Goal: Task Accomplishment & Management: Manage account settings

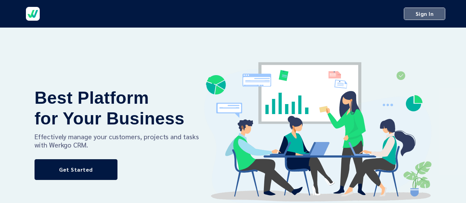
click at [420, 15] on span "Sign In" at bounding box center [424, 14] width 30 height 10
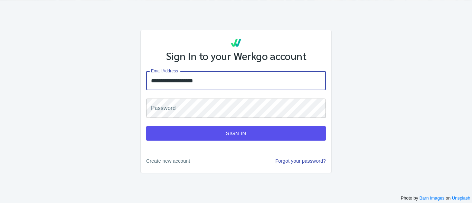
type input "**********"
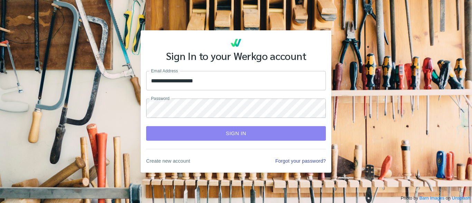
click at [224, 134] on span "Sign In" at bounding box center [236, 133] width 164 height 9
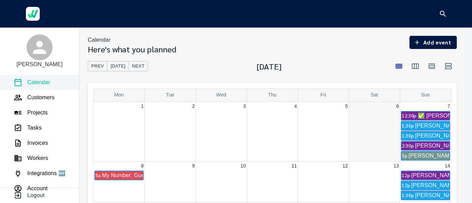
drag, startPoint x: 458, startPoint y: 9, endPoint x: 445, endPoint y: 19, distance: 16.3
click at [458, 9] on div at bounding box center [236, 14] width 472 height 28
click at [430, 67] on icon "button" at bounding box center [431, 67] width 7 height 6
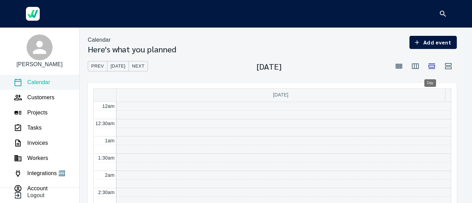
scroll to position [208, 0]
click at [138, 68] on span "Next" at bounding box center [138, 66] width 12 height 8
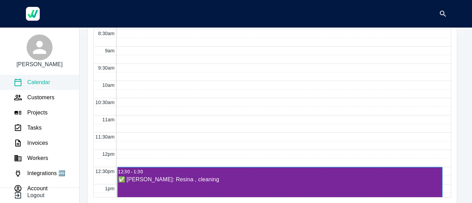
scroll to position [311, 0]
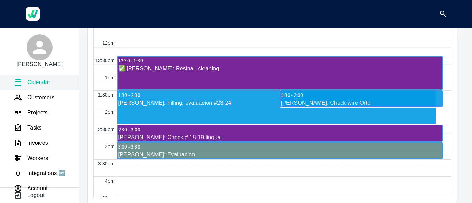
click at [412, 180] on div "12am 12:30am 1am 1:30am 2am 2:30am 3am 3:30am 4am 4:30am 5am 5:30am 6am 6:30am …" at bounding box center [272, 39] width 357 height 828
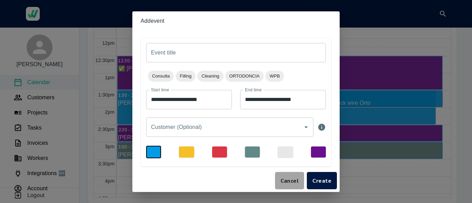
click at [291, 182] on span "Cancel" at bounding box center [289, 181] width 18 height 10
